Goal: Go to known website: Go to known website

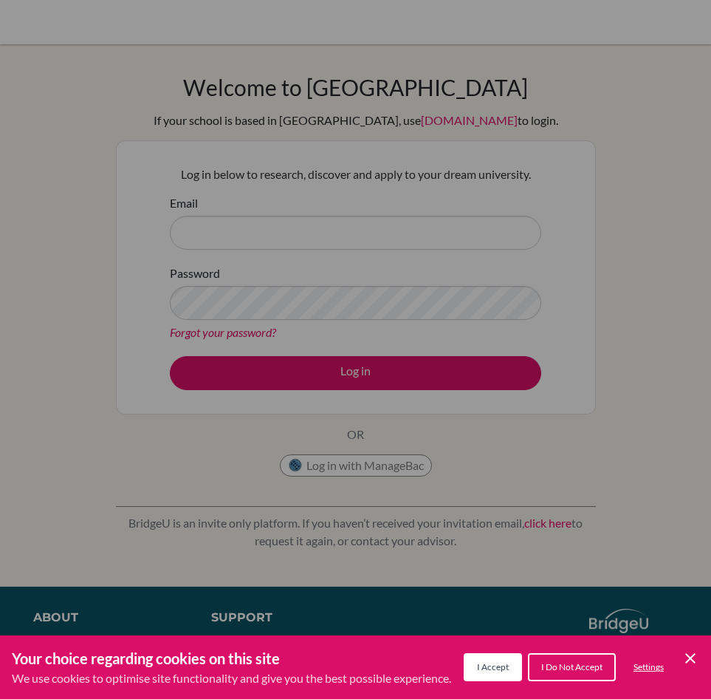
click at [416, 212] on div "Cookie Preferences" at bounding box center [355, 349] width 711 height 699
click at [414, 239] on div "Cookie Preferences" at bounding box center [355, 349] width 711 height 699
click at [433, 547] on div "Cookie Preferences" at bounding box center [355, 349] width 711 height 699
click at [492, 669] on span "I Accept" at bounding box center [493, 666] width 32 height 11
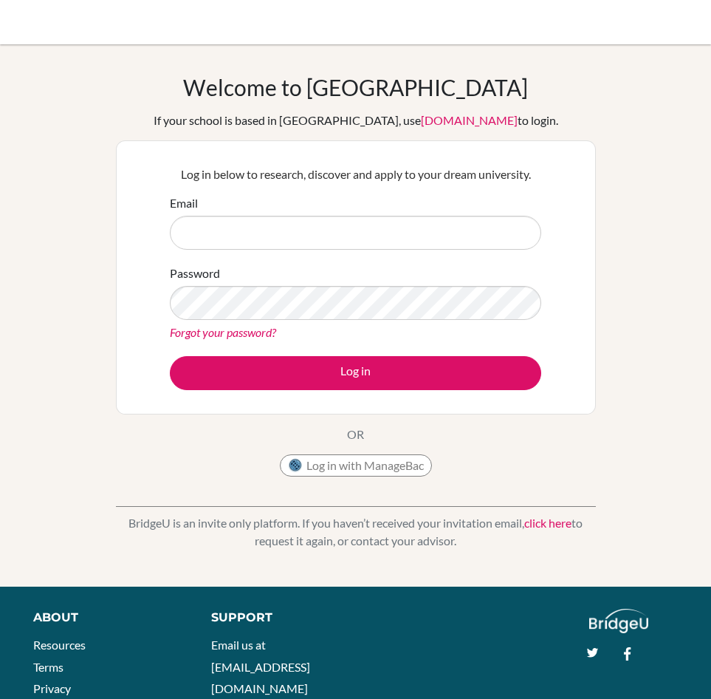
click at [426, 123] on link "[DOMAIN_NAME]" at bounding box center [469, 120] width 97 height 14
